Goal: Transaction & Acquisition: Purchase product/service

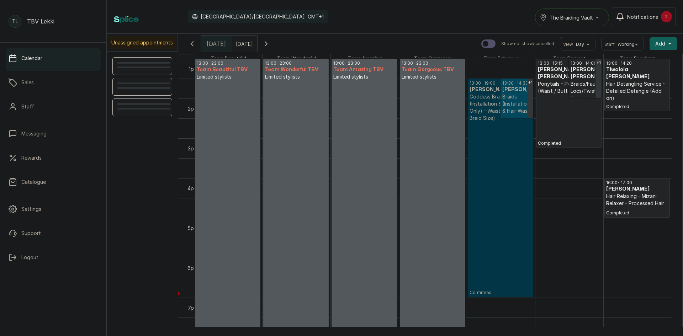
click at [500, 158] on link "13:30 - 19:00 [PERSON_NAME] Goddess Braids (Installation & Hair Wash Only) - Wa…" at bounding box center [500, 188] width 65 height 219
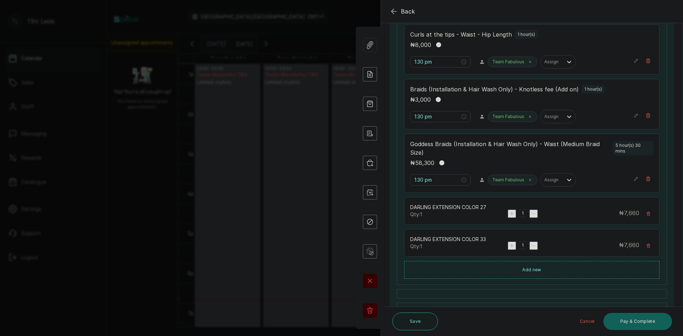
scroll to position [283, 0]
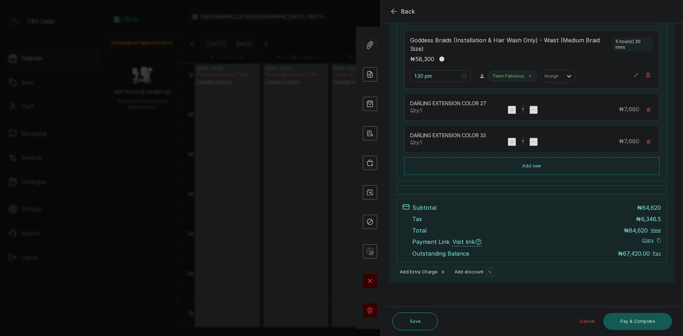
click at [625, 319] on button "Pay & Complete" at bounding box center [638, 321] width 69 height 17
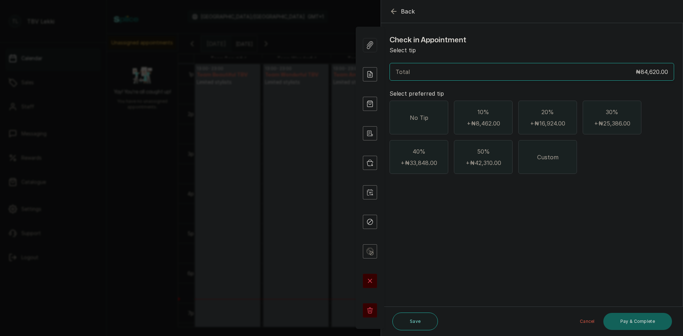
click at [425, 116] on span "No Tip" at bounding box center [419, 118] width 19 height 9
click at [630, 322] on button "Pay & Complete" at bounding box center [638, 321] width 69 height 17
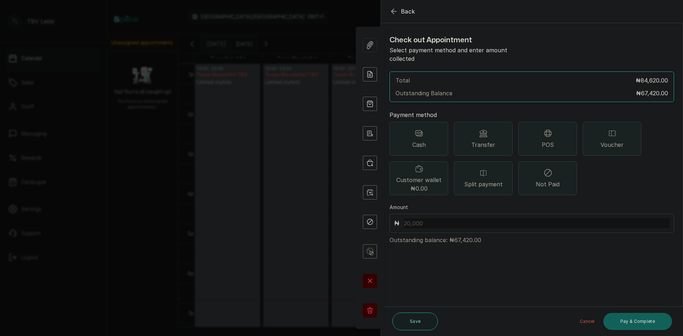
click at [476, 127] on div "Transfer" at bounding box center [483, 139] width 59 height 34
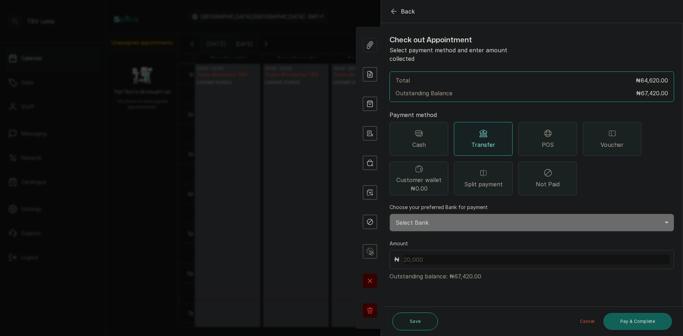
click at [458, 222] on select "Select Bank TRACTION/TBV LEKKI Paystack-Titan Traction - The braiding vault lek…" at bounding box center [532, 223] width 285 height 18
select select "118e1c88-eefc-4432-b8b6-73435625d06e"
click at [390, 214] on select "Select Bank TRACTION/TBV LEKKI Paystack-Titan Traction - The braiding vault lek…" at bounding box center [532, 223] width 285 height 18
drag, startPoint x: 453, startPoint y: 268, endPoint x: 470, endPoint y: 267, distance: 17.1
click at [470, 269] on p "Outstanding balance: ₦67,420.00" at bounding box center [532, 274] width 285 height 11
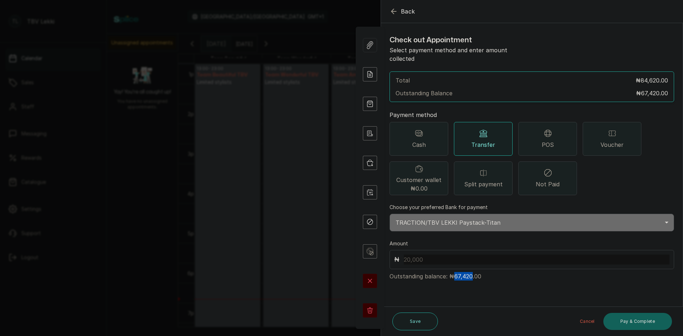
copy p "67,420"
click at [428, 255] on input "text" at bounding box center [537, 260] width 266 height 10
paste input "67,420"
type input "67,420"
click at [625, 317] on button "Pay & Complete" at bounding box center [638, 321] width 69 height 17
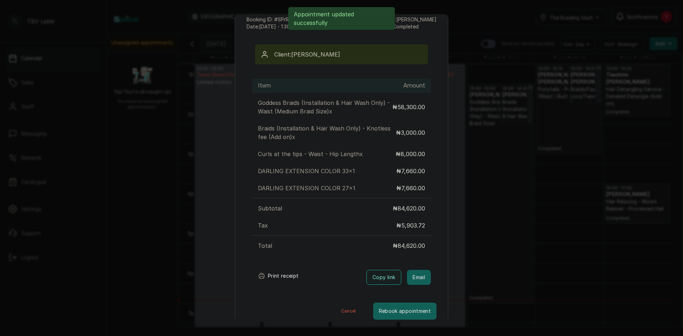
scroll to position [49, 0]
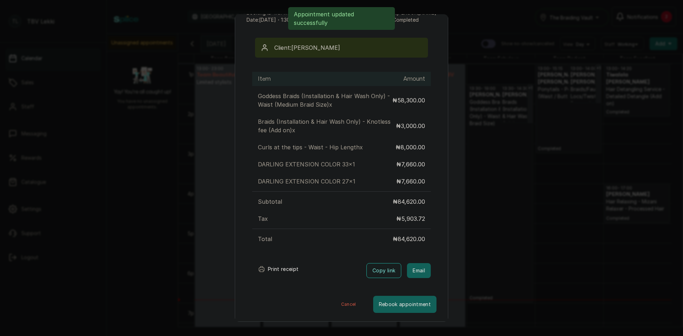
click at [284, 267] on button "Print receipt" at bounding box center [278, 269] width 52 height 14
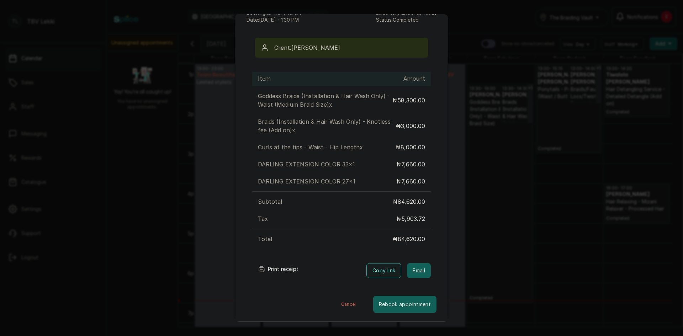
click at [504, 212] on div "Transaction Details Booking ID: # SPrRClmA Date: [DATE] ・ 1:30 PM Billed to: [P…" at bounding box center [341, 168] width 683 height 336
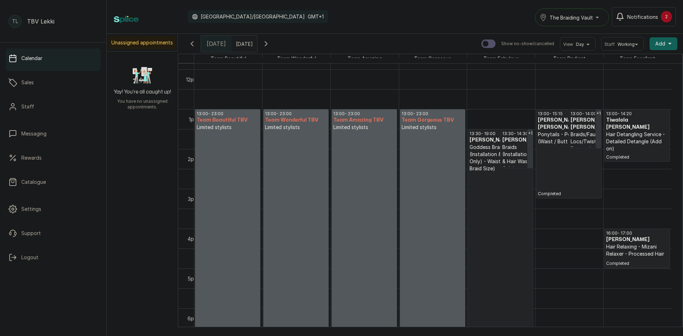
scroll to position [447, 0]
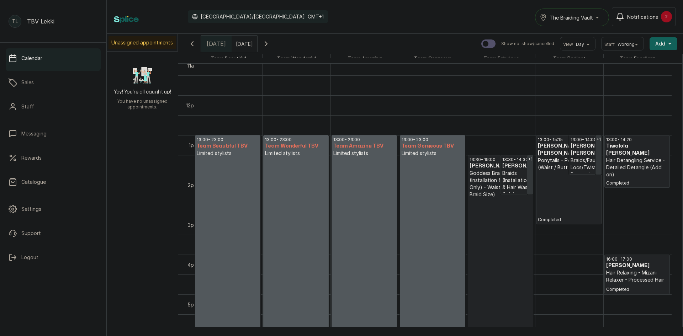
click at [511, 199] on p "Completed" at bounding box center [501, 285] width 62 height 174
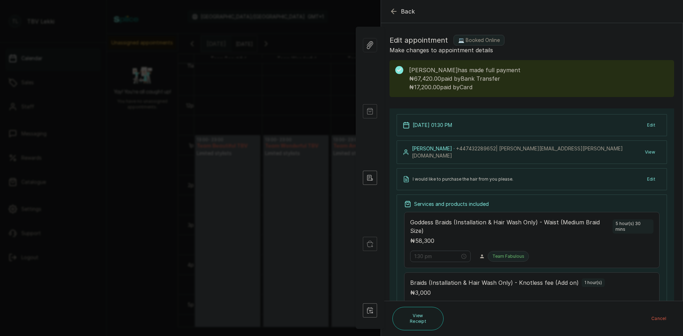
click at [396, 8] on icon "button" at bounding box center [394, 11] width 9 height 9
